Goal: Navigation & Orientation: Find specific page/section

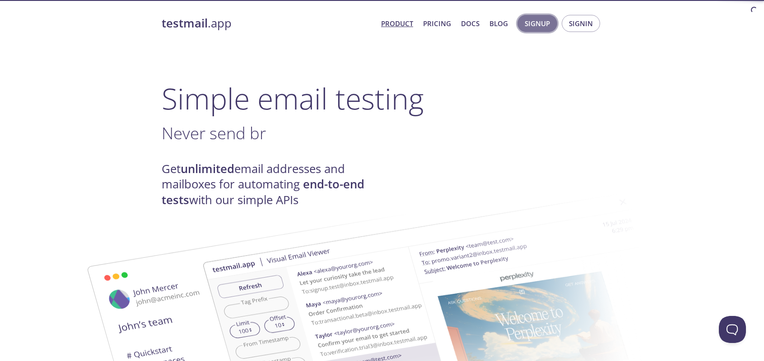
click at [541, 27] on span "Signup" at bounding box center [536, 24] width 25 height 12
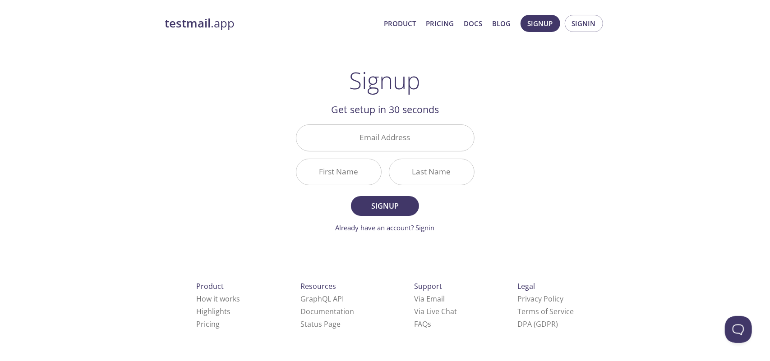
click at [305, 219] on form "Email Address First Name Last Name Signup Already have an account? Signin" at bounding box center [385, 179] width 179 height 108
click at [579, 28] on span "Signin" at bounding box center [584, 24] width 24 height 12
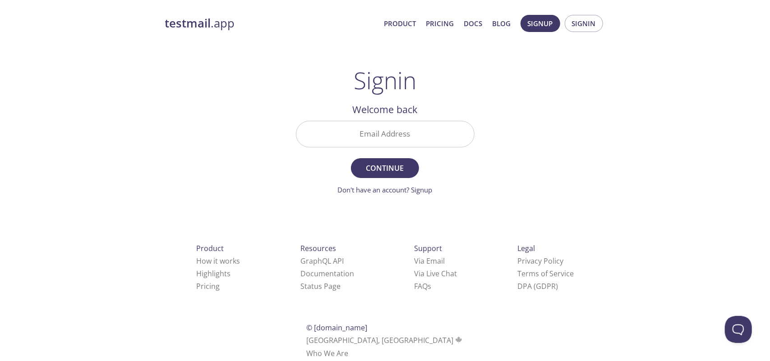
click at [384, 132] on input "Email Address" at bounding box center [386, 134] width 178 height 26
click at [209, 158] on div "testmail .app Product Pricing Docs Blog Signup Signin Signin Welcome back Email…" at bounding box center [385, 197] width 462 height 376
click at [407, 26] on link "Product" at bounding box center [401, 24] width 32 height 12
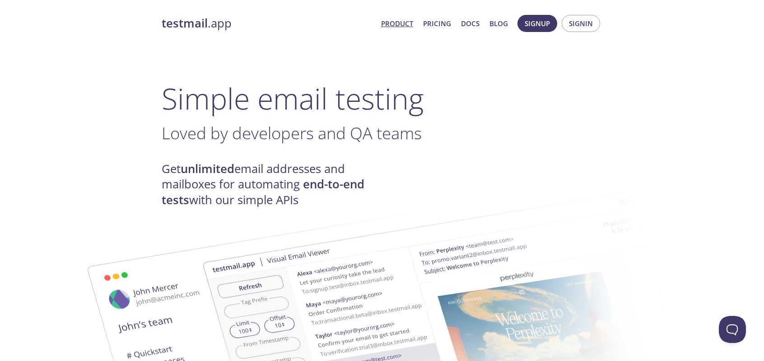
click at [195, 23] on strong "testmail" at bounding box center [185, 23] width 46 height 16
